Goal: Transaction & Acquisition: Purchase product/service

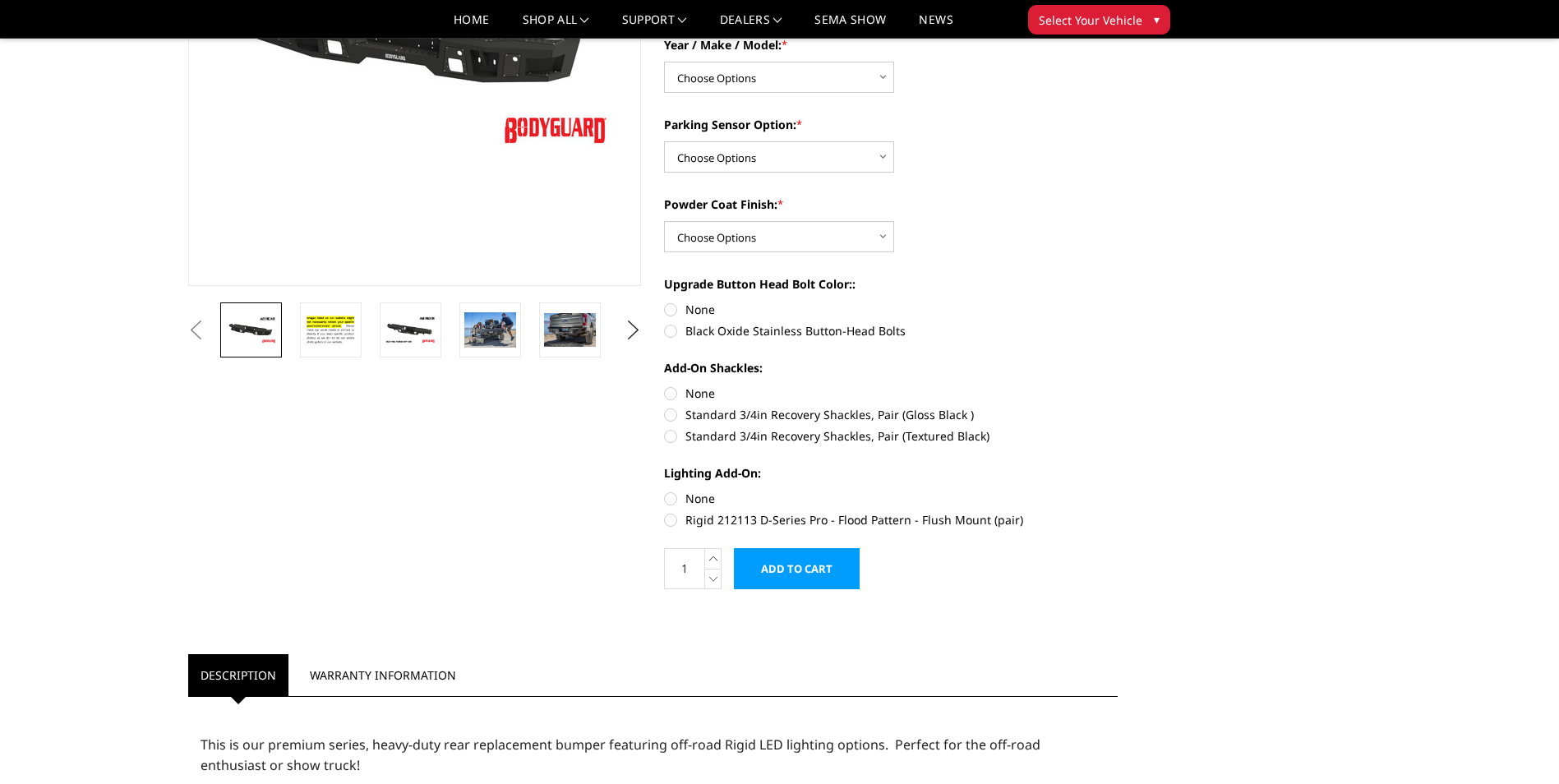
scroll to position [329, 0]
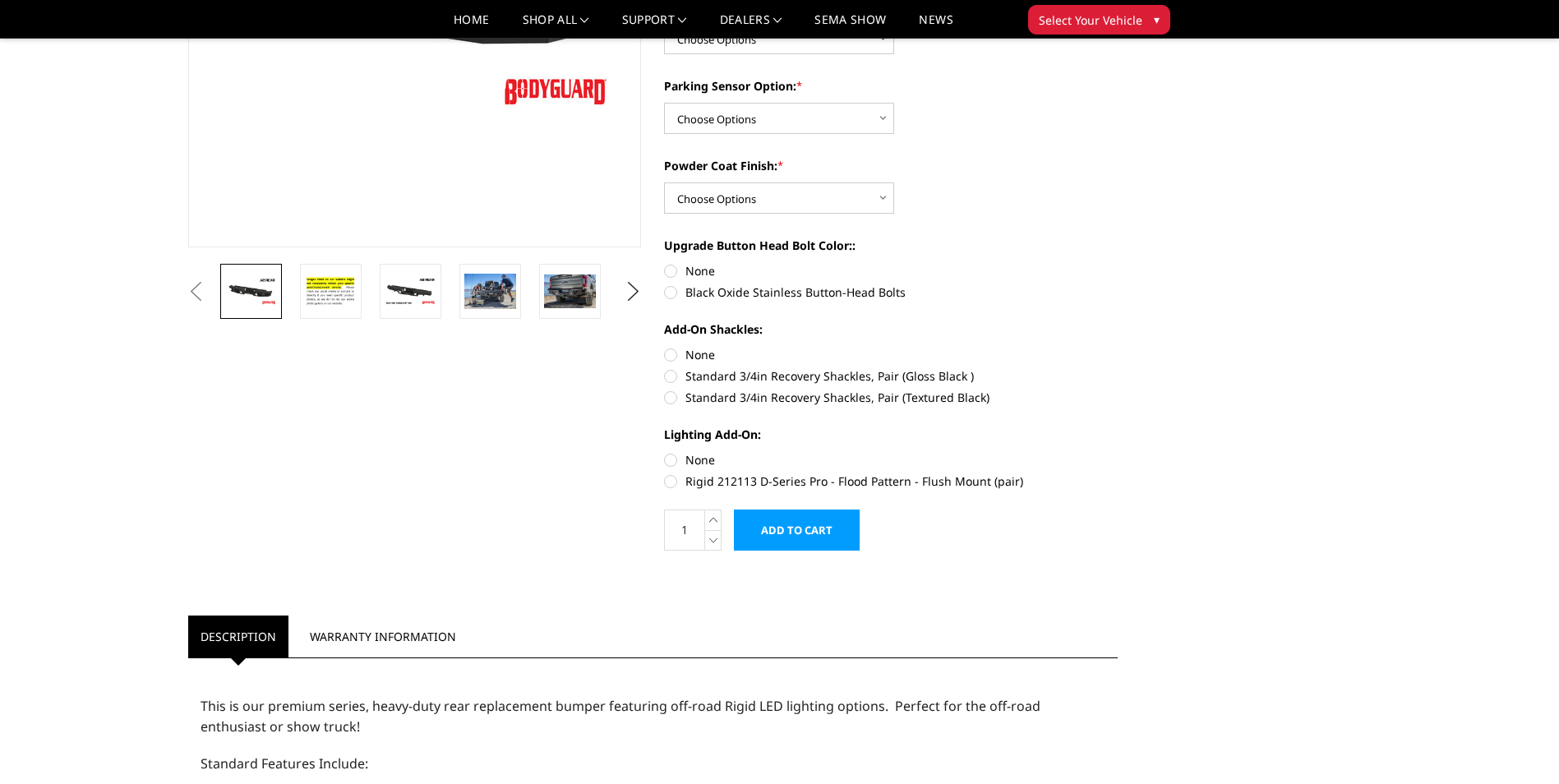
click at [762, 477] on label "Rigid 212113 D-Series Pro - Flood Pattern - Flush Mount (pair)" at bounding box center [890, 481] width 454 height 17
click at [1117, 452] on input "Rigid 212113 D-Series Pro - Flood Pattern - Flush Mount (pair)" at bounding box center [1117, 451] width 1 height 1
radio input "true"
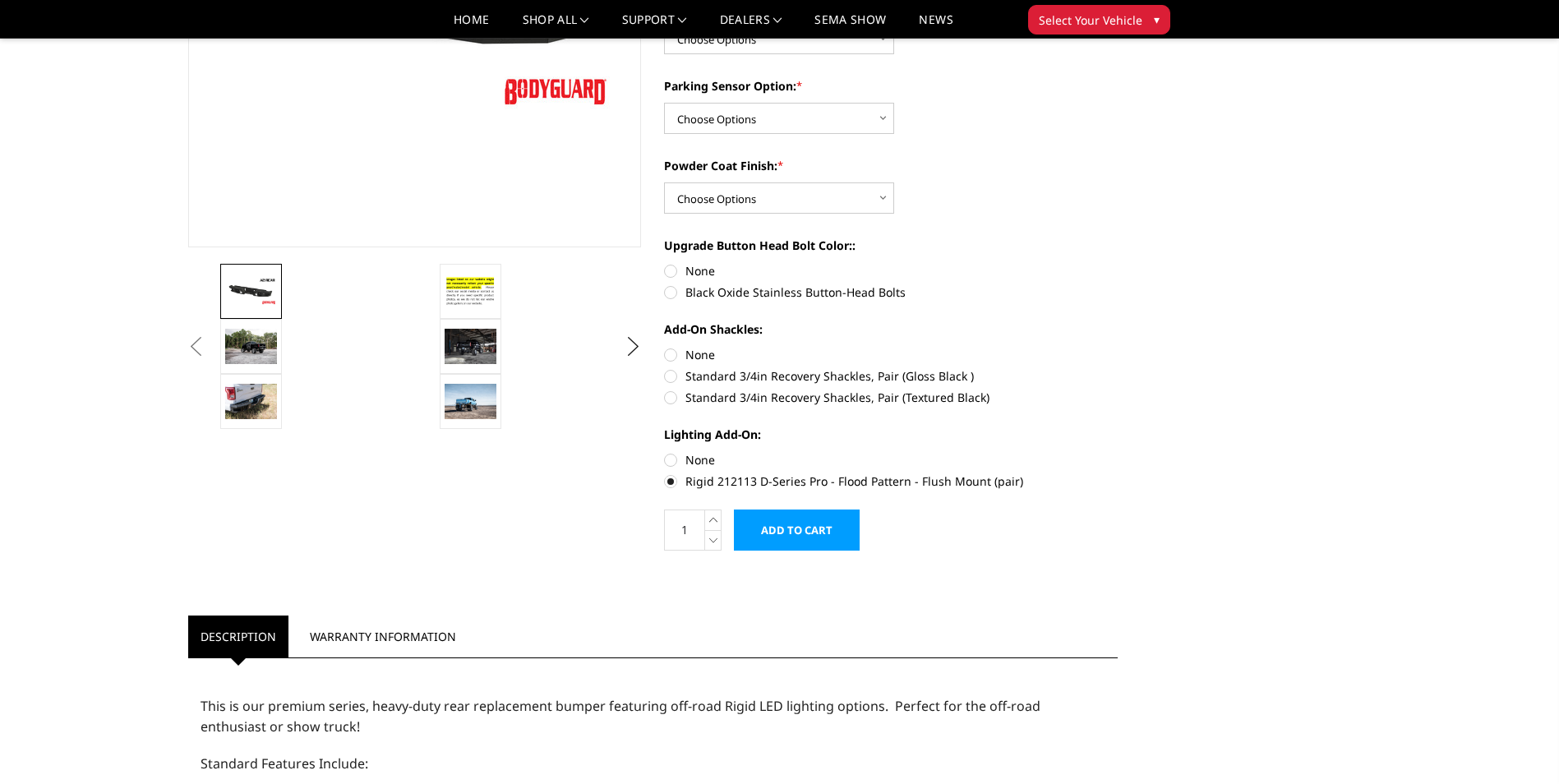
click at [762, 477] on label "Rigid 212113 D-Series Pro - Flood Pattern - Flush Mount (pair)" at bounding box center [890, 481] width 454 height 17
click at [1117, 452] on input "Rigid 212113 D-Series Pro - Flood Pattern - Flush Mount (pair)" at bounding box center [1117, 451] width 1 height 1
click at [672, 480] on label "Rigid 212113 D-Series Pro - Flood Pattern - Flush Mount (pair)" at bounding box center [890, 481] width 454 height 17
click at [1117, 452] on input "Rigid 212113 D-Series Pro - Flood Pattern - Flush Mount (pair)" at bounding box center [1117, 451] width 1 height 1
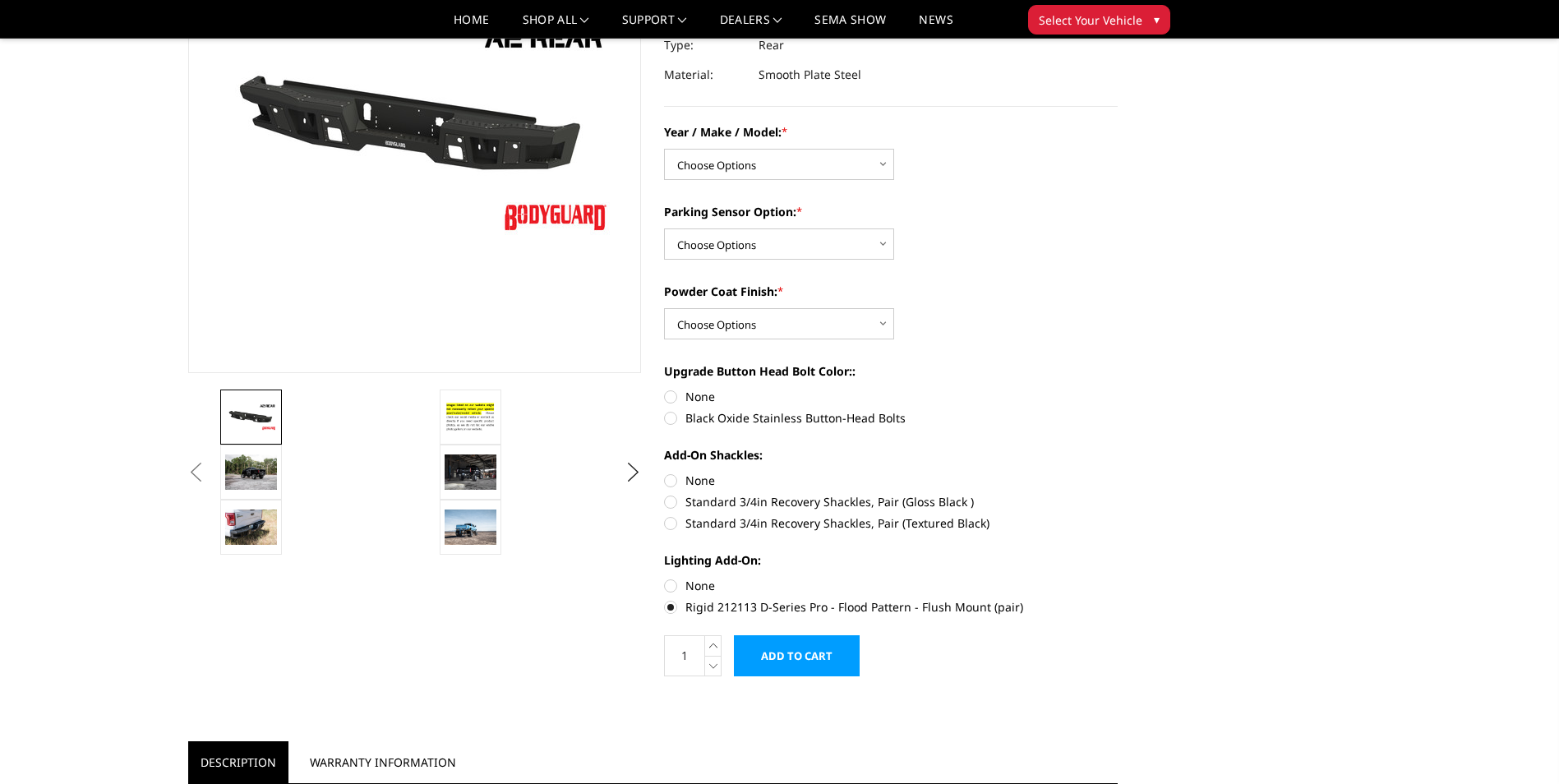
scroll to position [246, 0]
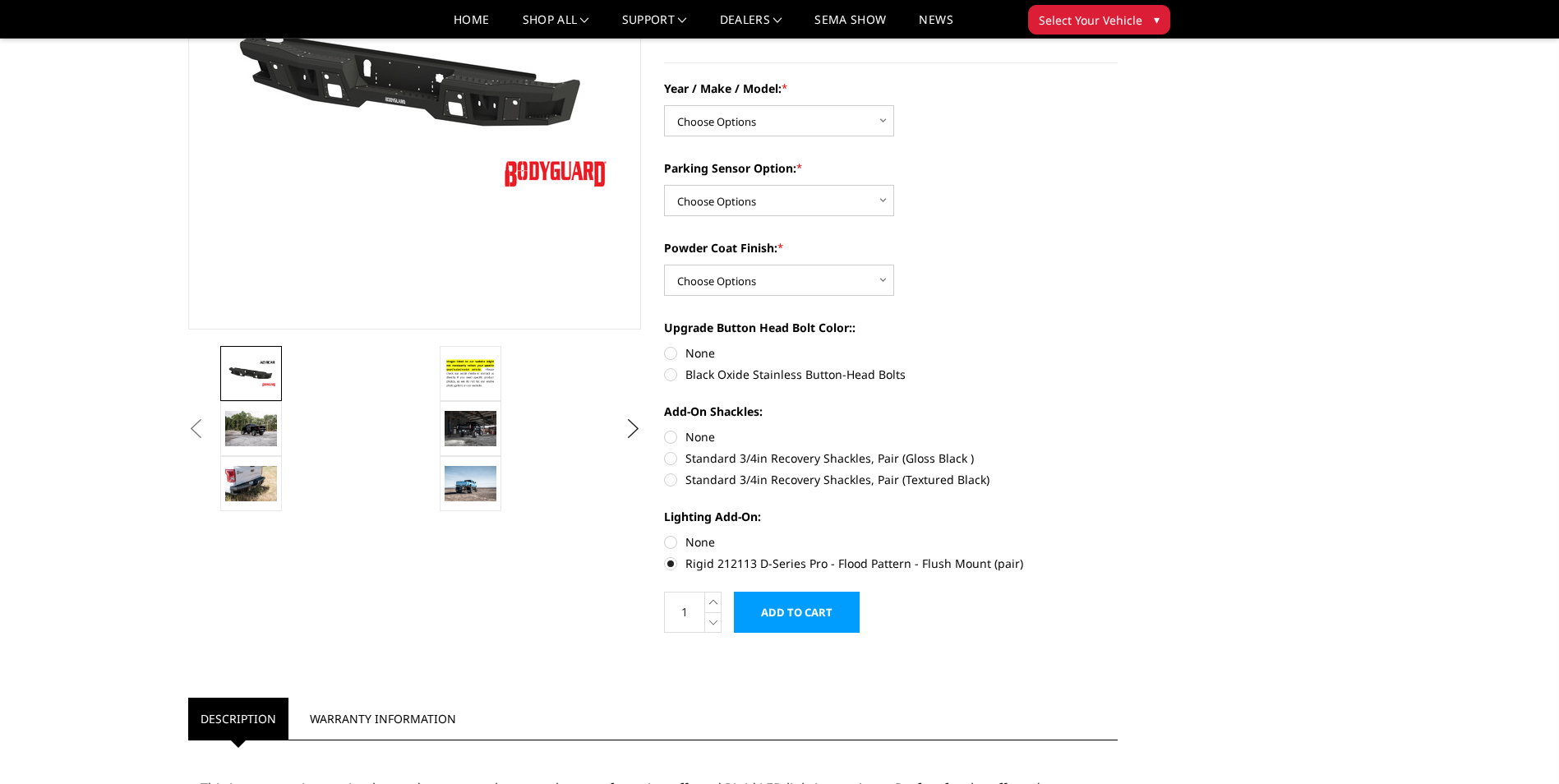
click at [671, 559] on label "Rigid 212113 D-Series Pro - Flood Pattern - Flush Mount (pair)" at bounding box center [890, 563] width 454 height 17
click at [1117, 534] on input "Rigid 212113 D-Series Pro - Flood Pattern - Flush Mount (pair)" at bounding box center [1117, 533] width 1 height 1
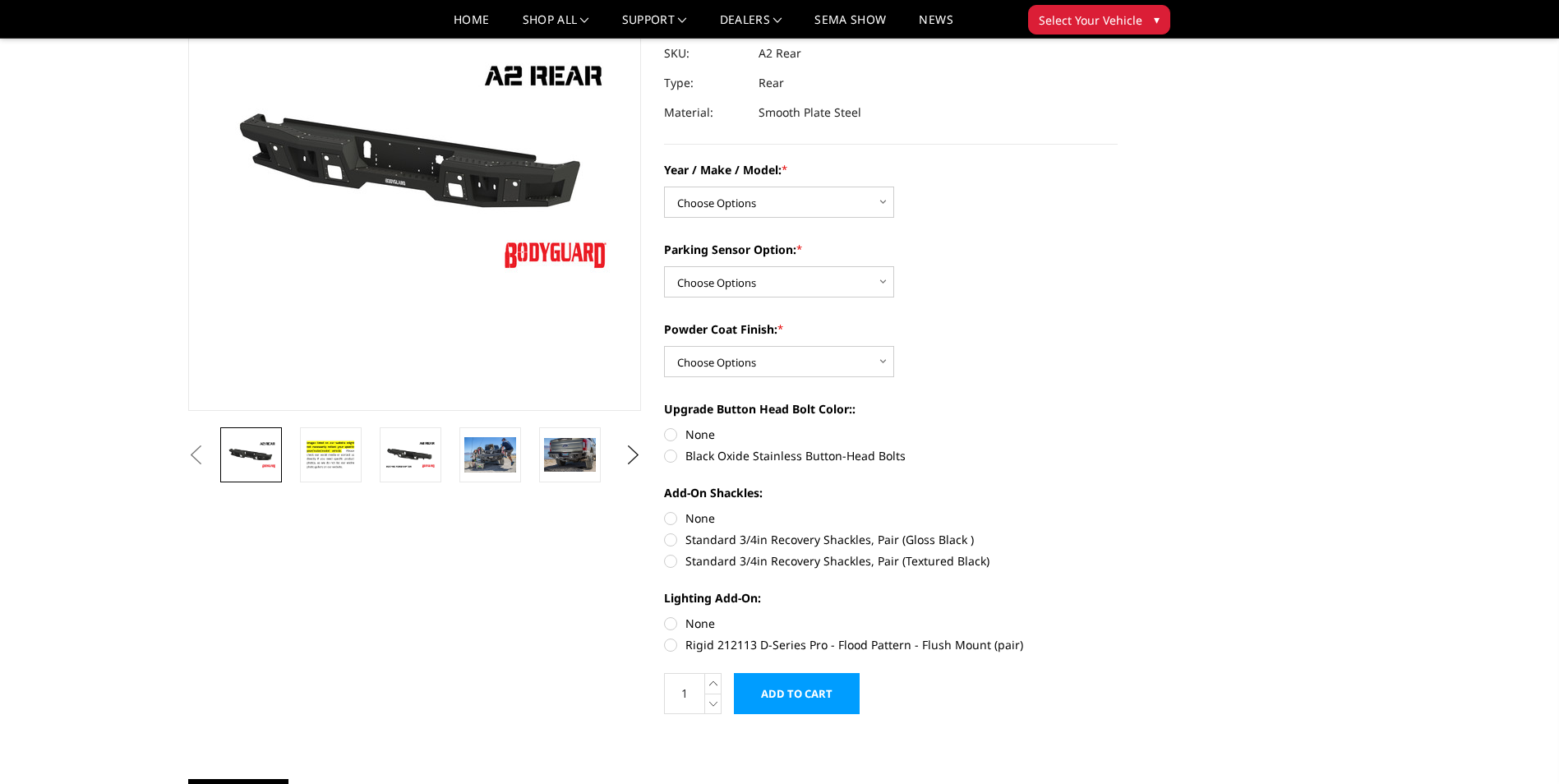
scroll to position [164, 0]
click at [882, 201] on select "Choose Options Chevrolet/GMC 20-24 2500 / 3500 Chevrolet/GMC 15-19 2500 / 3500 …" at bounding box center [778, 203] width 230 height 31
select select "1462"
click at [664, 187] on select "Choose Options Chevrolet/GMC 20-24 2500 / 3500 Chevrolet/GMC 15-19 2500 / 3500 …" at bounding box center [778, 203] width 230 height 31
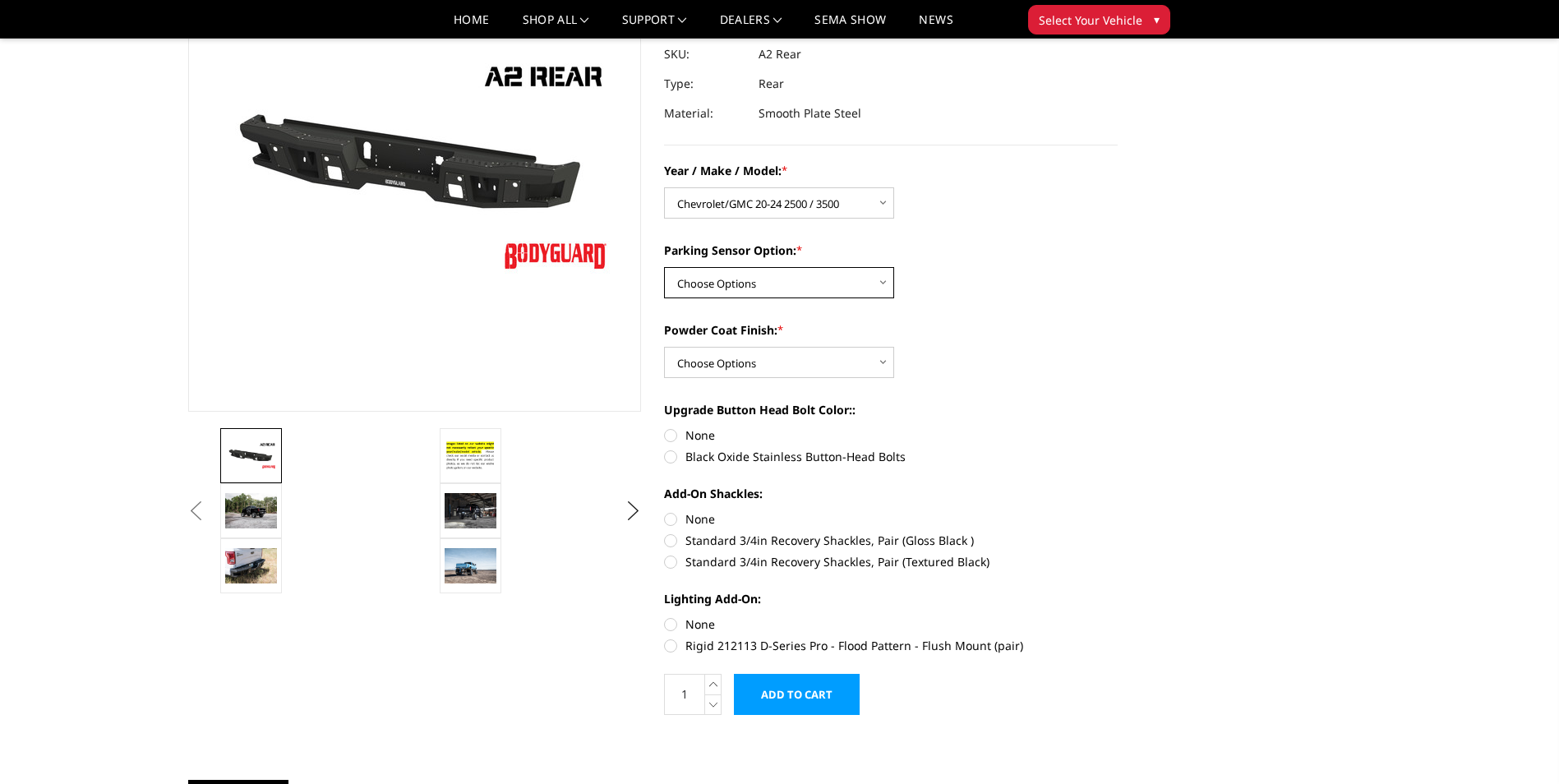
click at [880, 280] on select "Choose Options Yes - With sensor cutouts No - Without sensor cutouts" at bounding box center [778, 282] width 230 height 31
select select "564"
click at [664, 267] on select "Choose Options Yes - With sensor cutouts No - Without sensor cutouts" at bounding box center [778, 282] width 230 height 31
click at [866, 362] on select "Choose Options Bare metal (included) Texture black powder coat" at bounding box center [778, 363] width 230 height 31
select select "549"
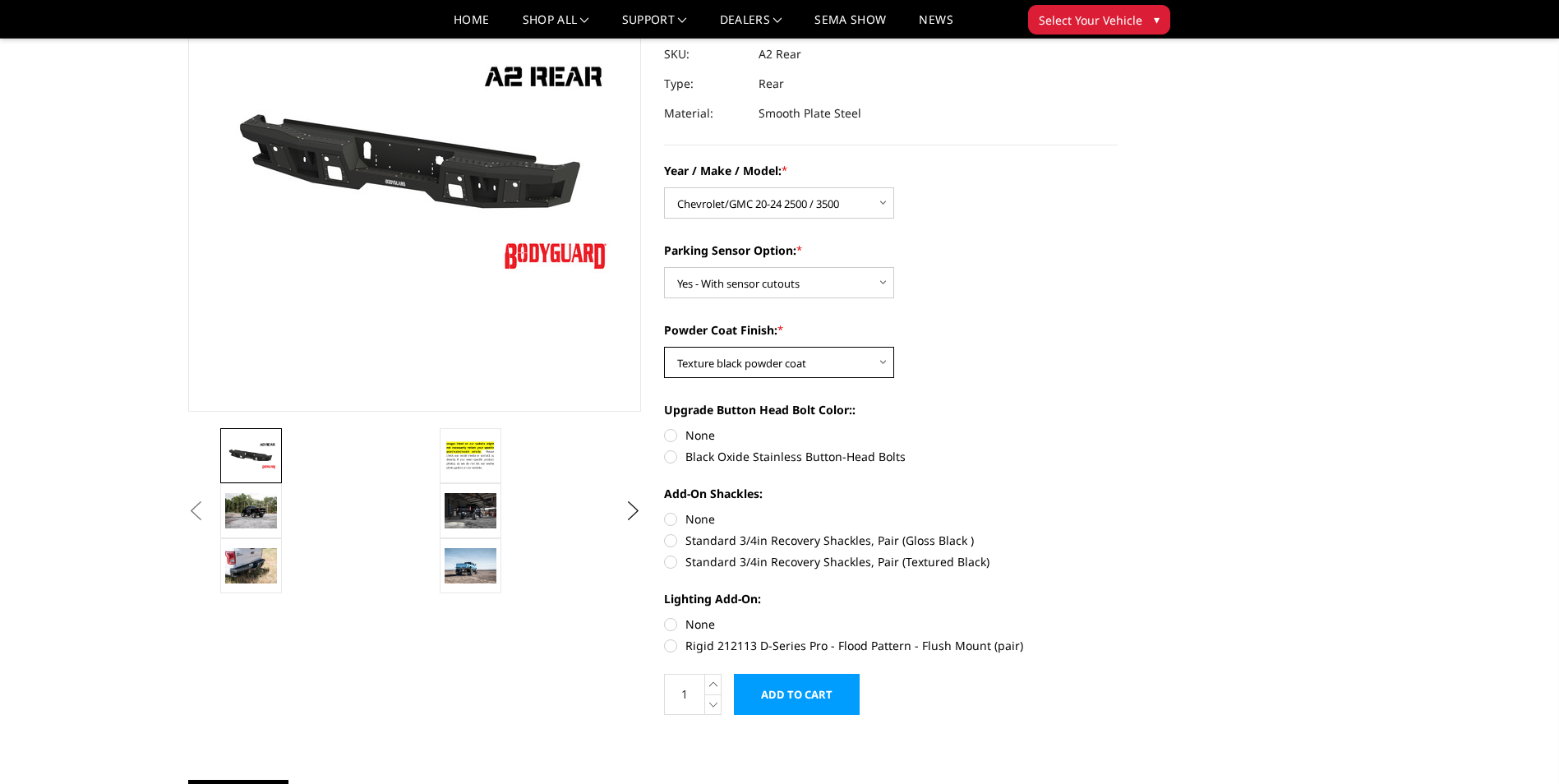
click at [664, 347] on select "Choose Options Bare metal (included) Texture black powder coat" at bounding box center [778, 363] width 230 height 31
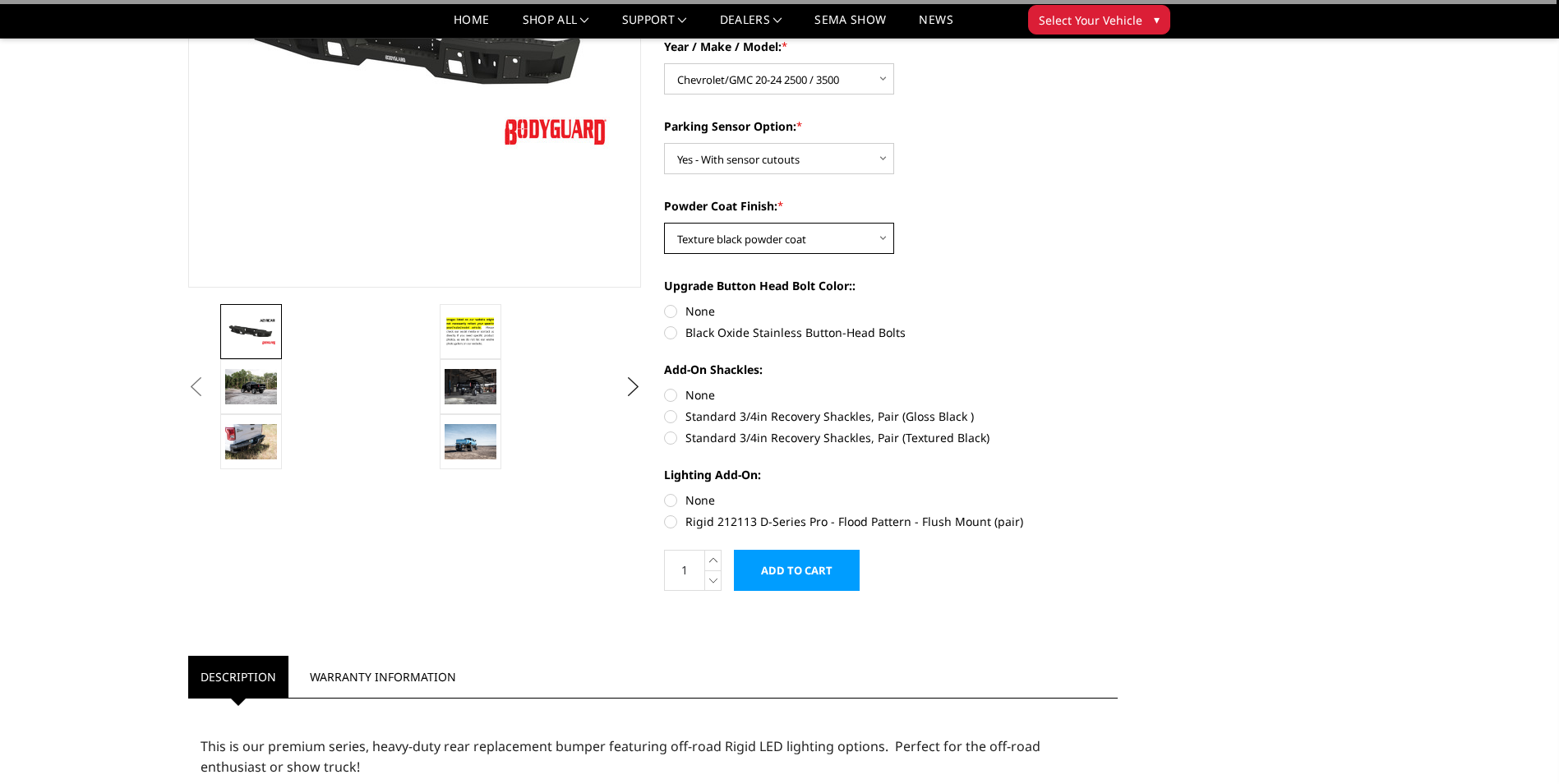
scroll to position [329, 0]
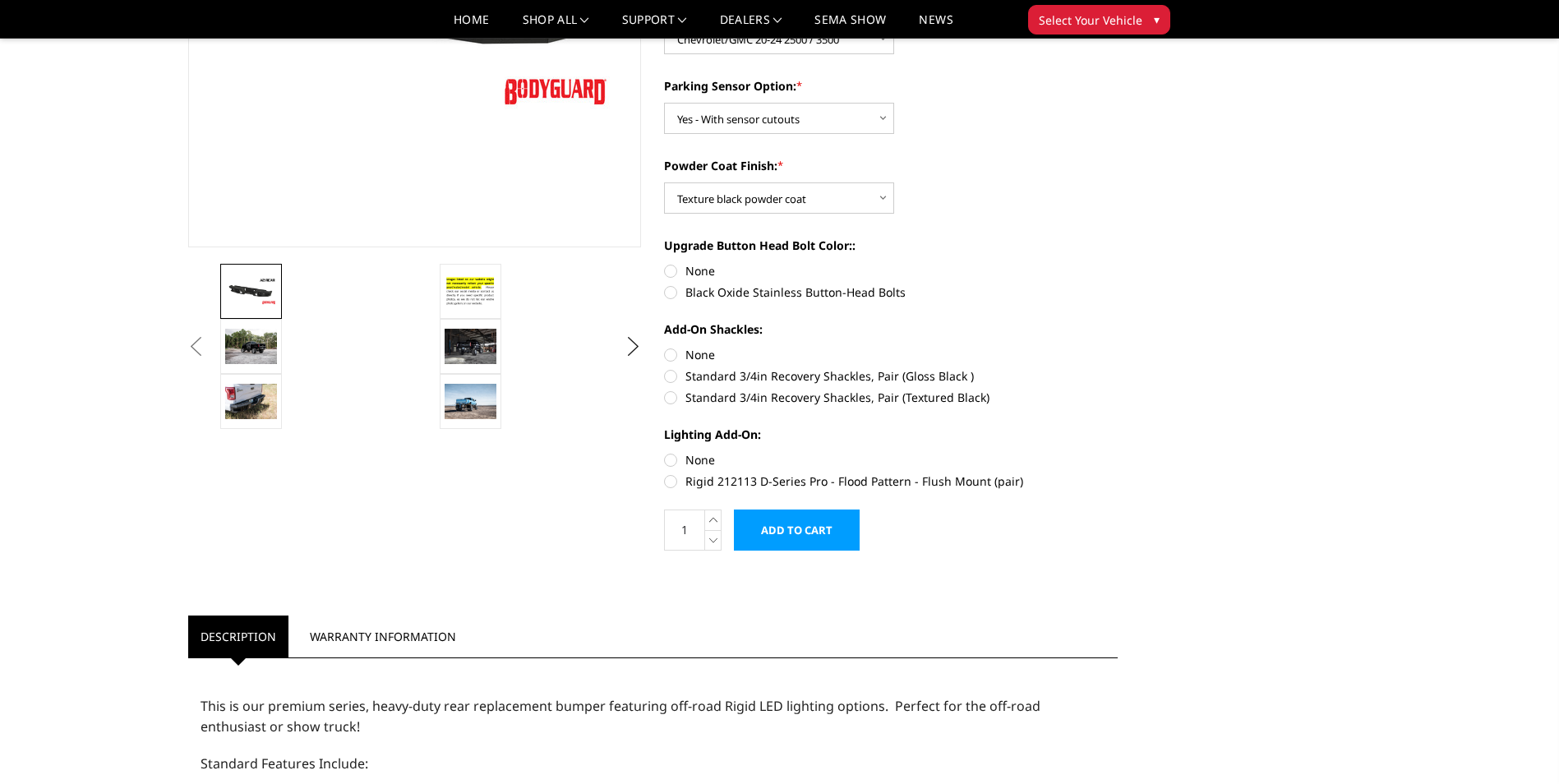
click at [667, 294] on label "Black Oxide Stainless Button-Head Bolts" at bounding box center [890, 292] width 454 height 17
click at [1117, 263] on input "Black Oxide Stainless Button-Head Bolts" at bounding box center [1117, 262] width 1 height 1
radio input "true"
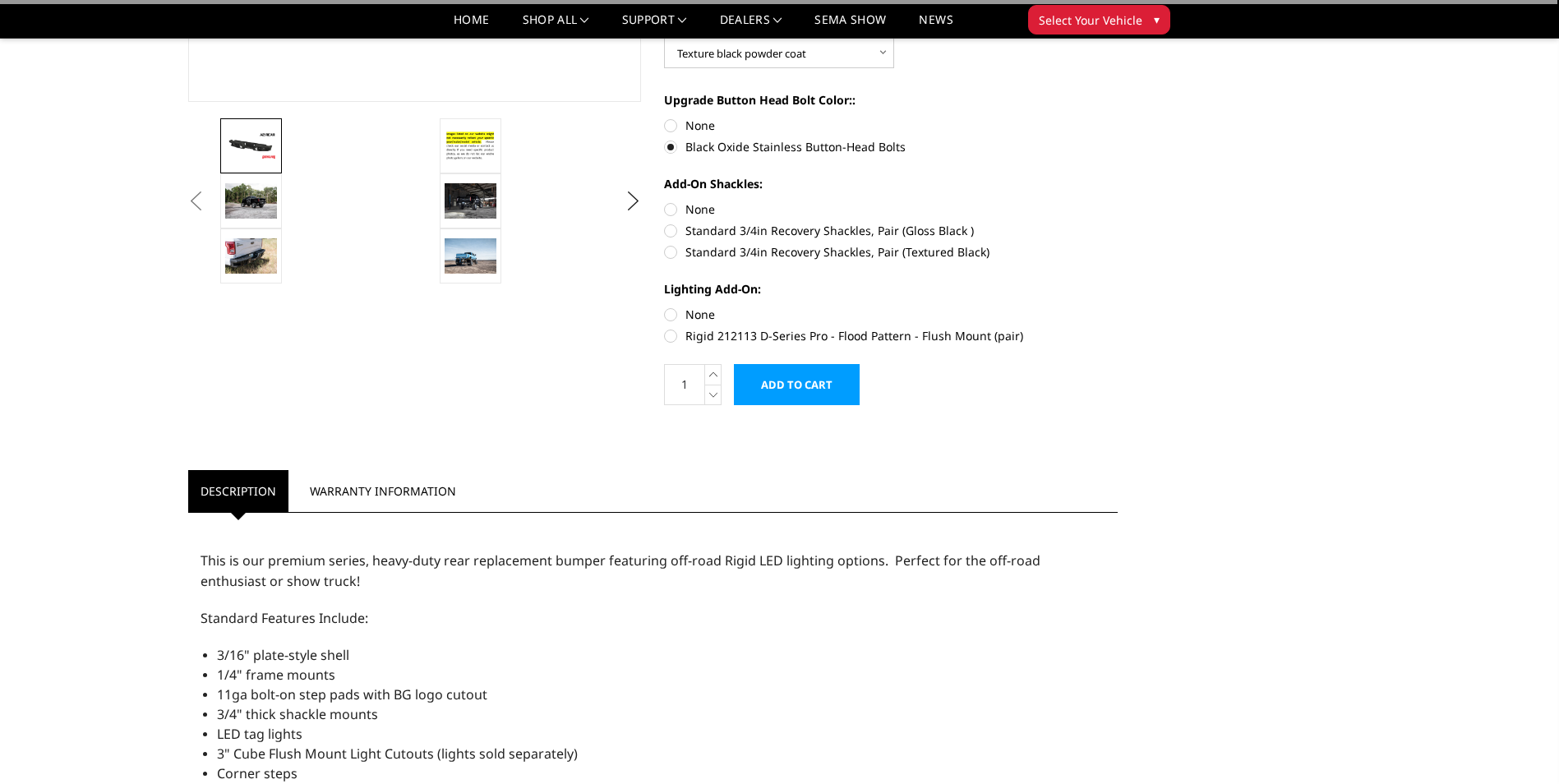
scroll to position [493, 0]
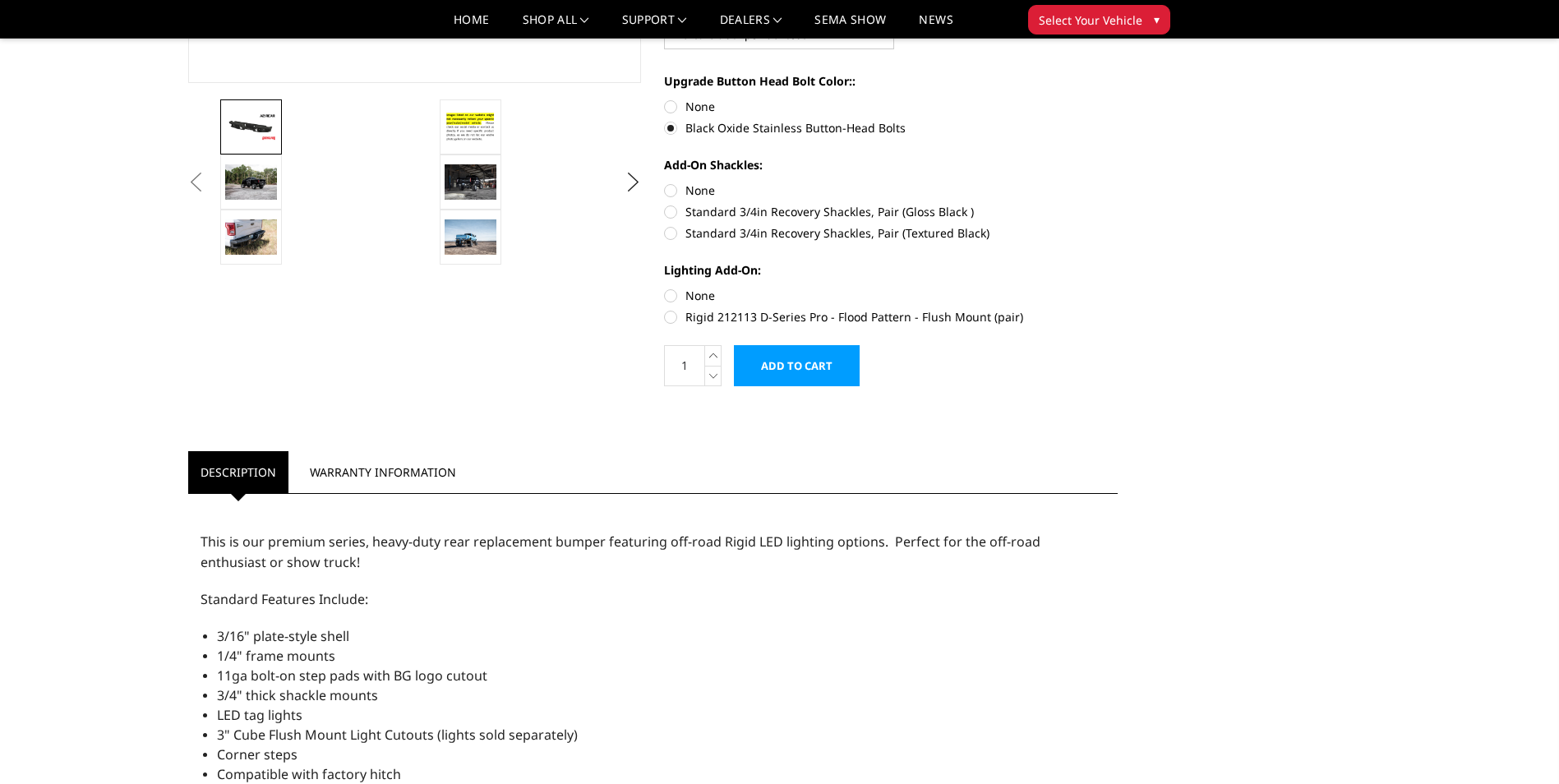
click at [672, 237] on label "Standard 3/4in Recovery Shackles, Pair (Textured Black)" at bounding box center [890, 233] width 454 height 17
click at [1117, 204] on input "Standard 3/4in Recovery Shackles, Pair (Textured Black)" at bounding box center [1117, 203] width 1 height 1
radio input "true"
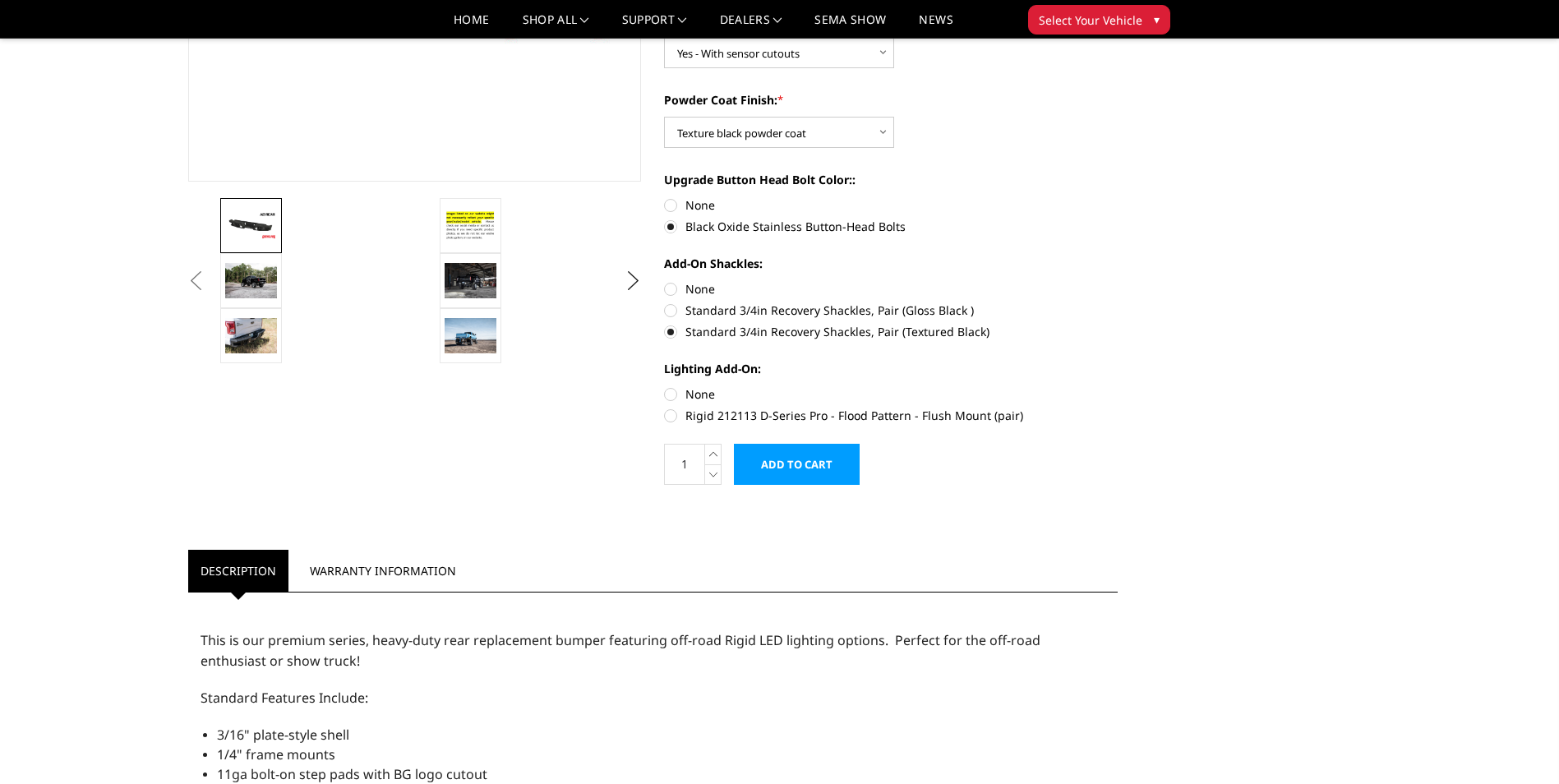
scroll to position [411, 0]
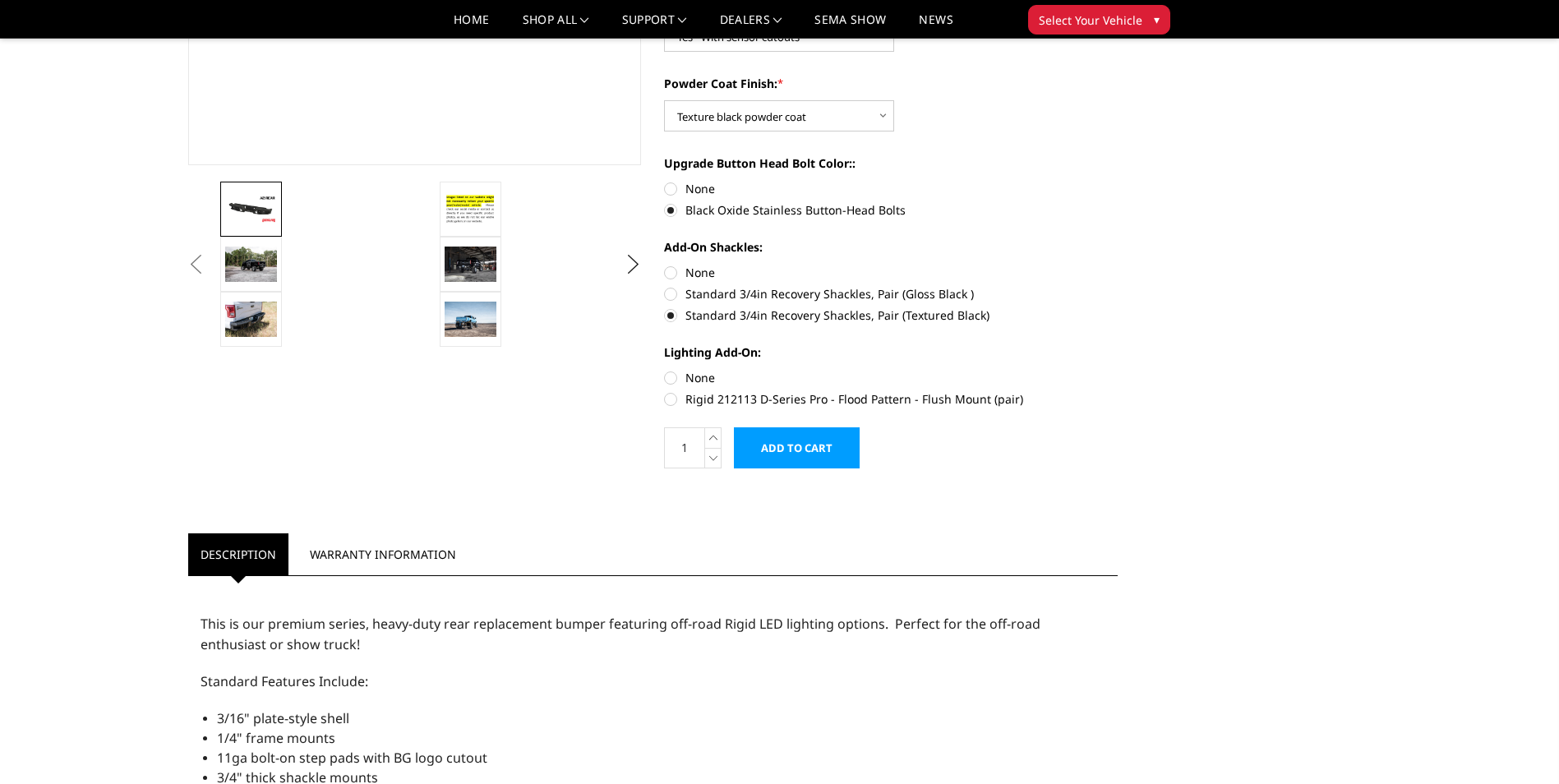
click at [677, 398] on label "Rigid 212113 D-Series Pro - Flood Pattern - Flush Mount (pair)" at bounding box center [890, 399] width 454 height 17
click at [1117, 370] on input "Rigid 212113 D-Series Pro - Flood Pattern - Flush Mount (pair)" at bounding box center [1117, 369] width 1 height 1
radio input "true"
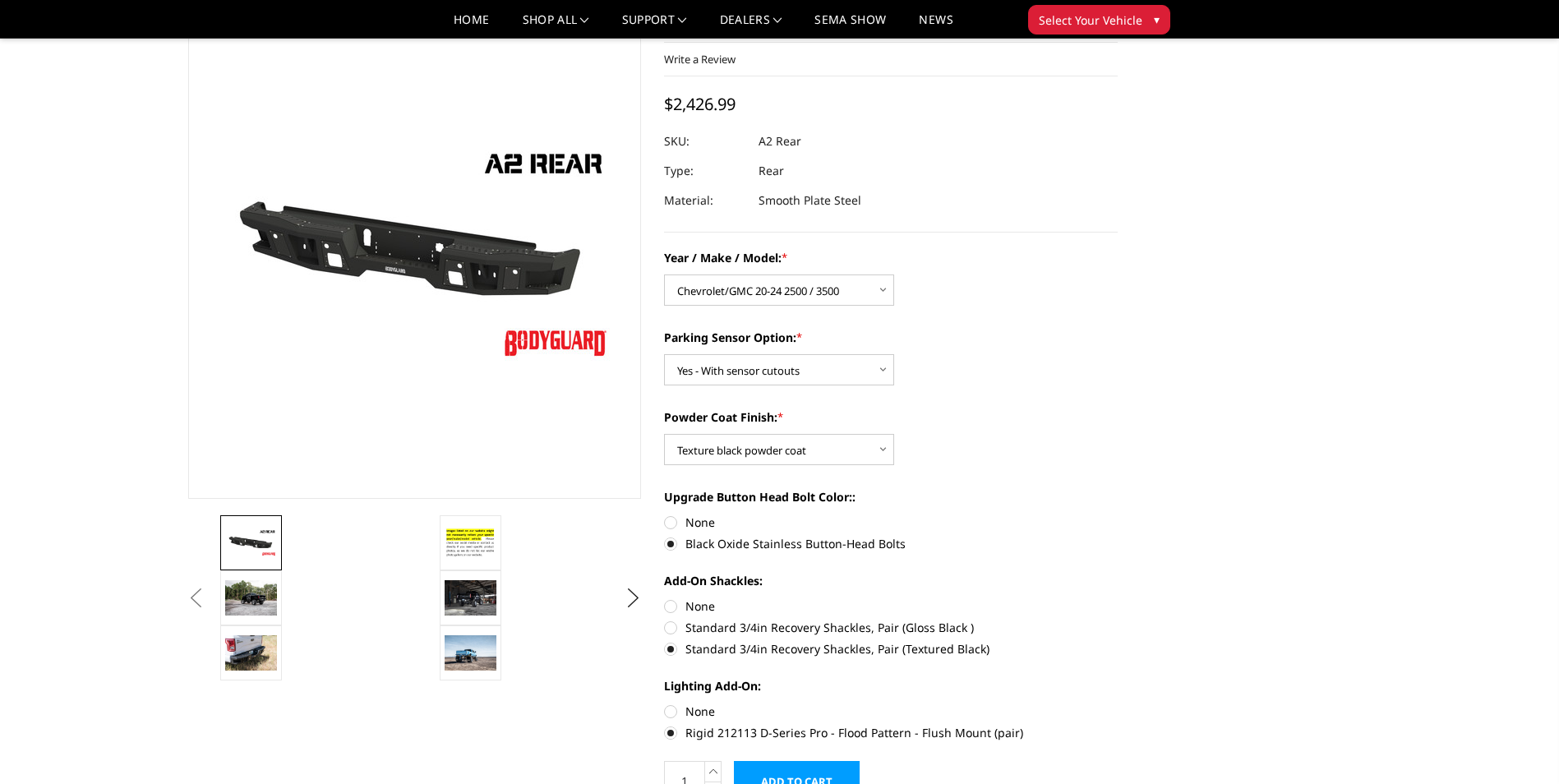
scroll to position [0, 0]
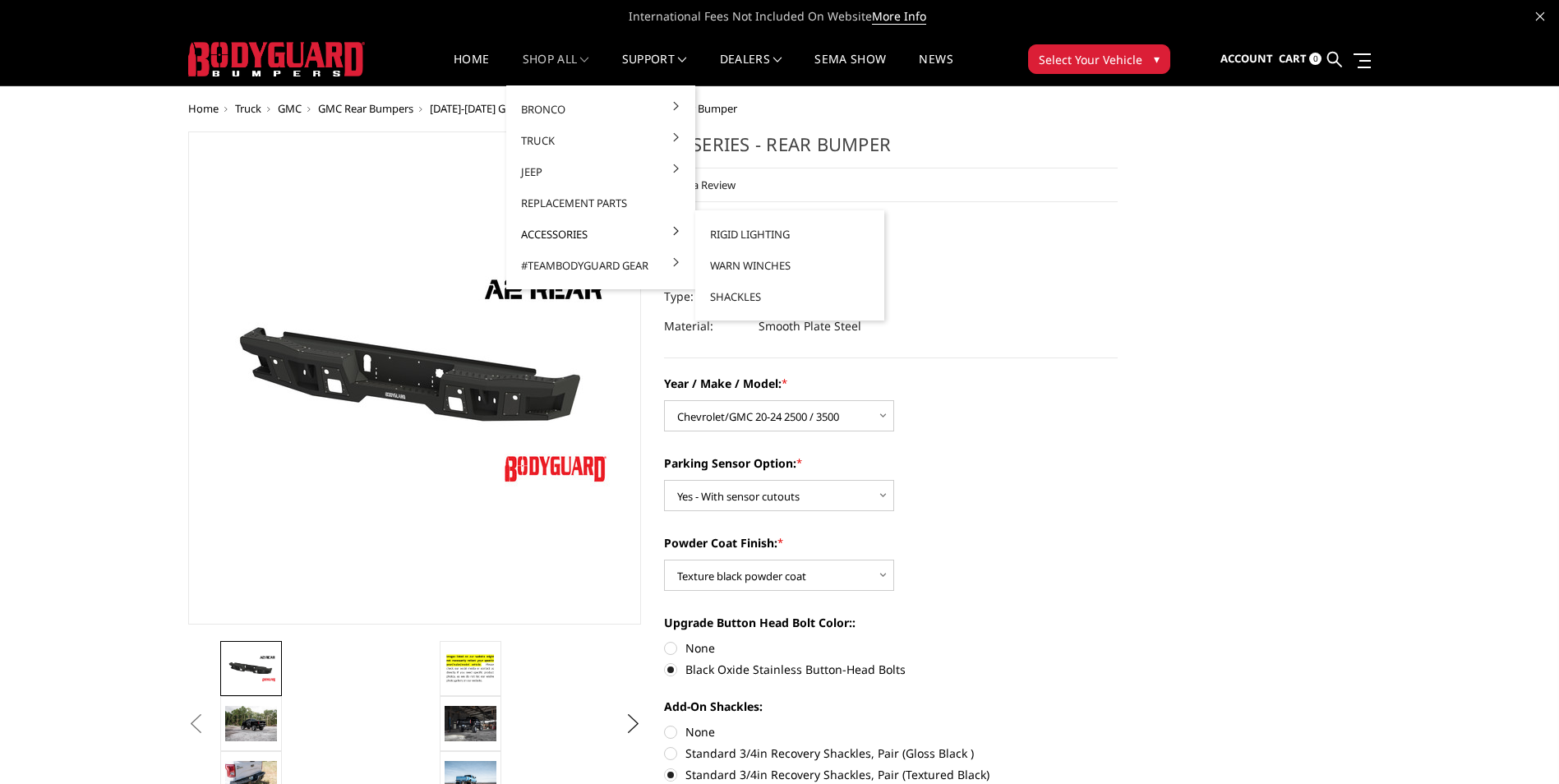
click at [568, 227] on link "Accessories" at bounding box center [600, 234] width 176 height 31
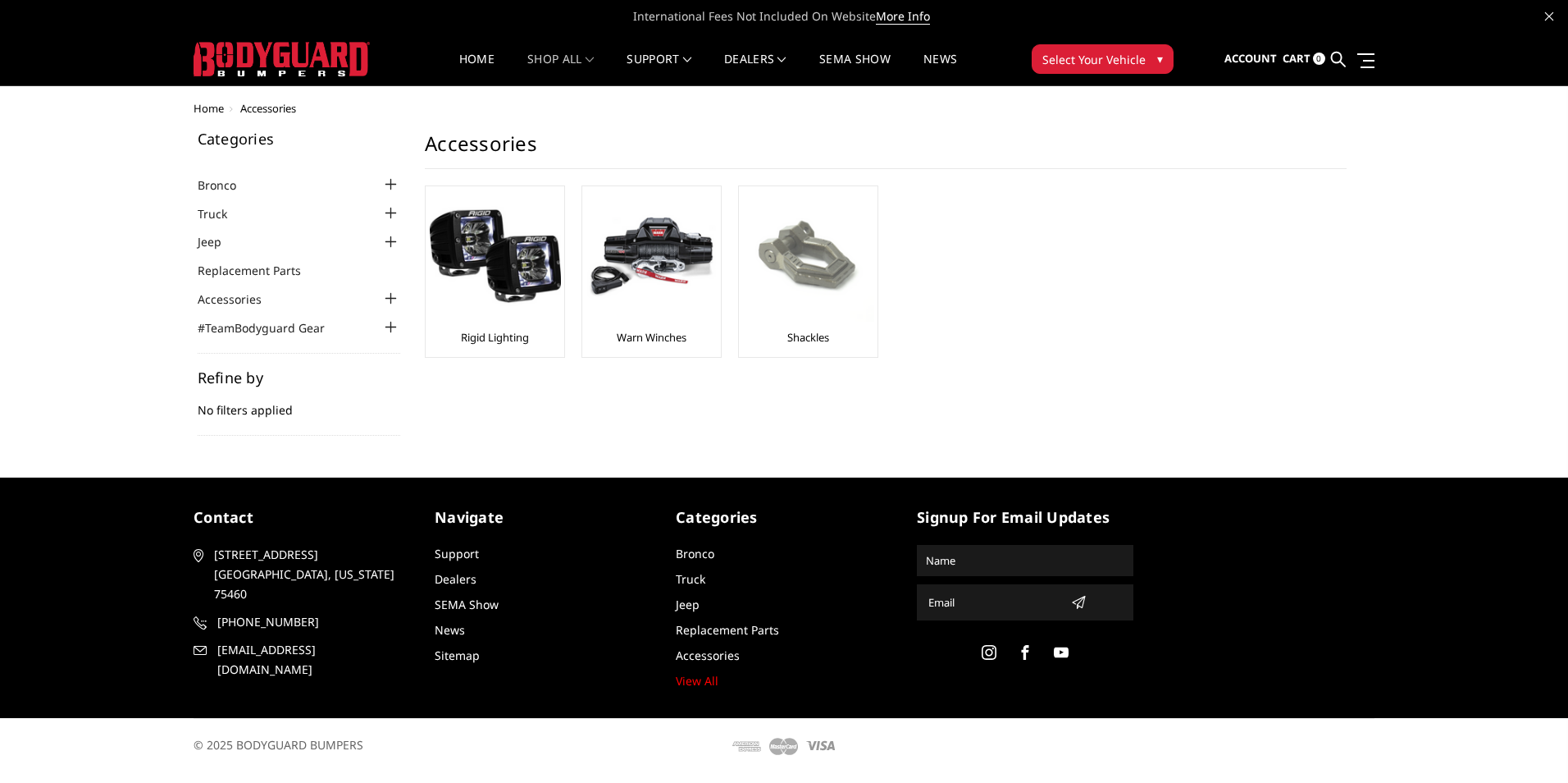
click at [819, 285] on img at bounding box center [809, 256] width 131 height 131
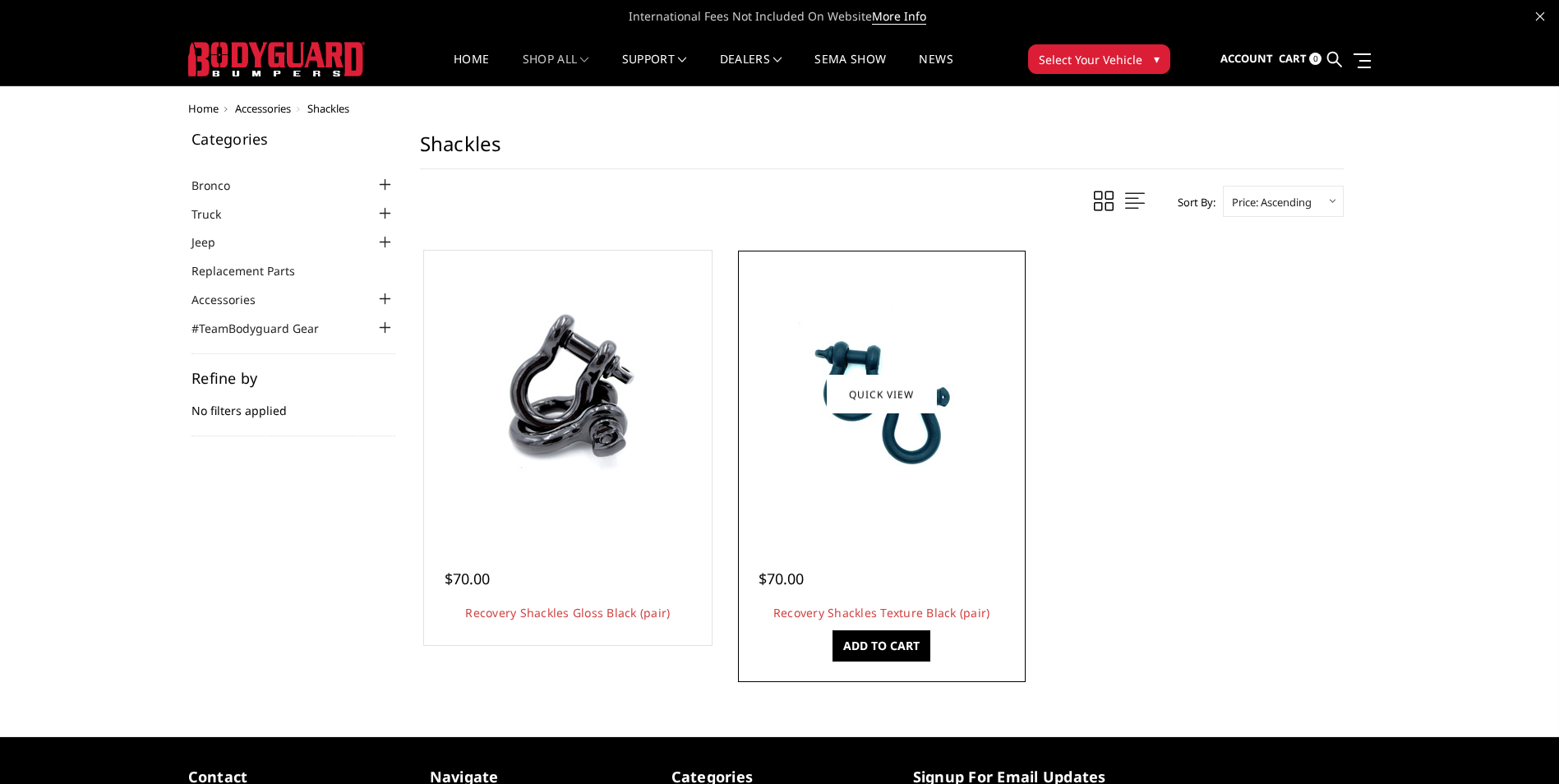
click at [895, 640] on link "Add to Cart" at bounding box center [881, 646] width 98 height 31
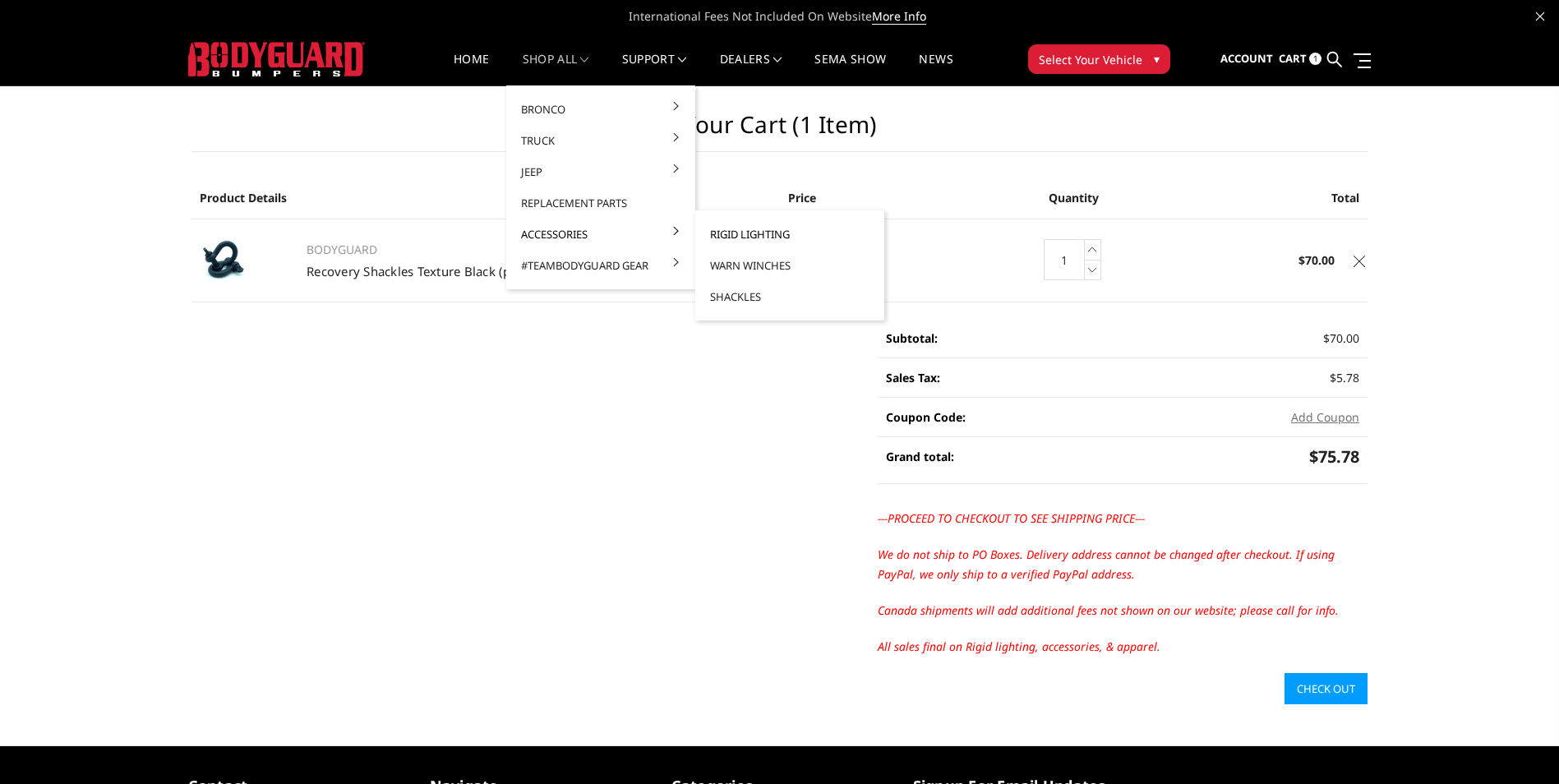
click at [752, 234] on link "Rigid Lighting" at bounding box center [790, 234] width 176 height 31
